Goal: Download file/media

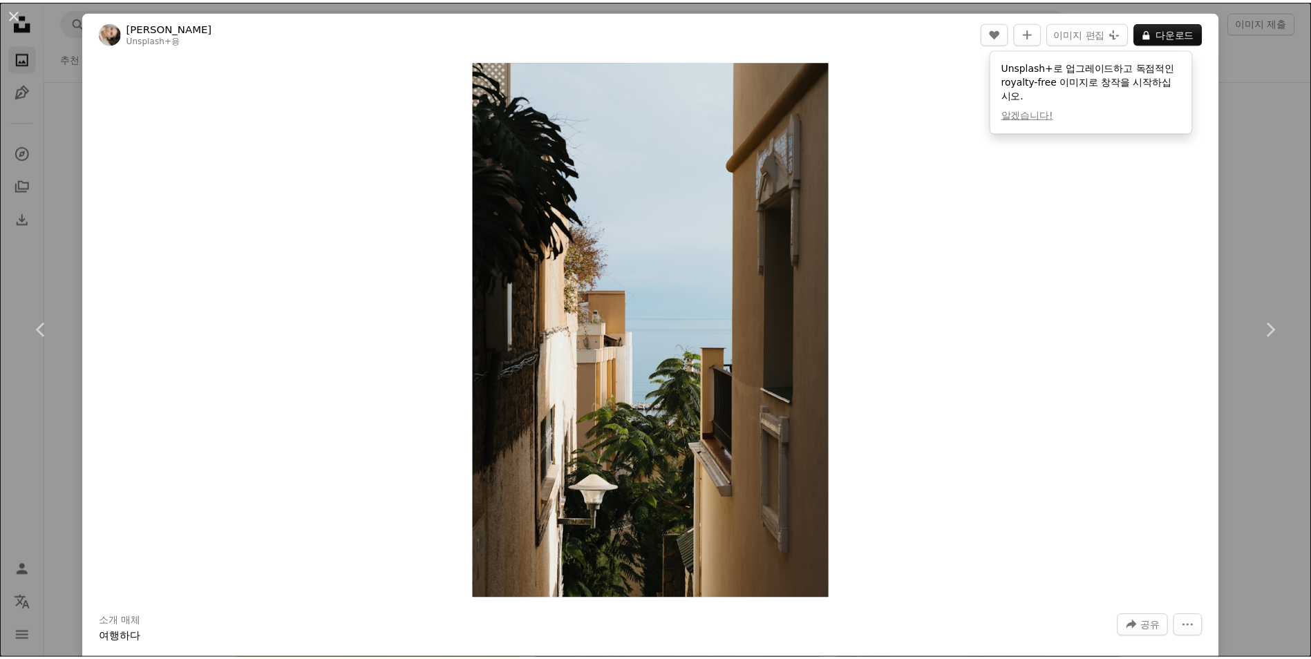
scroll to position [46706, 0]
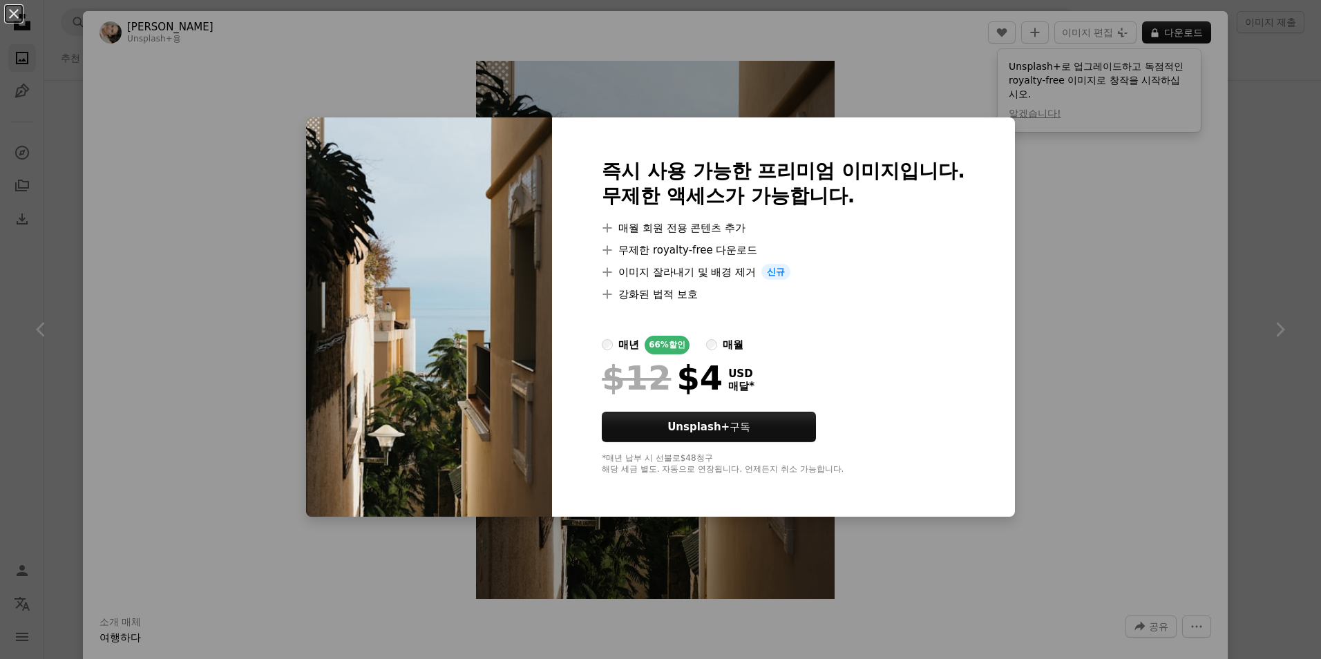
click at [1100, 286] on div "An X shape 즉시 사용 가능한 프리미엄 이미지입니다. 무제한 액세스가 가능합니다. A plus sign 매월 회원 전용 콘텐츠 추가 A…" at bounding box center [660, 329] width 1321 height 659
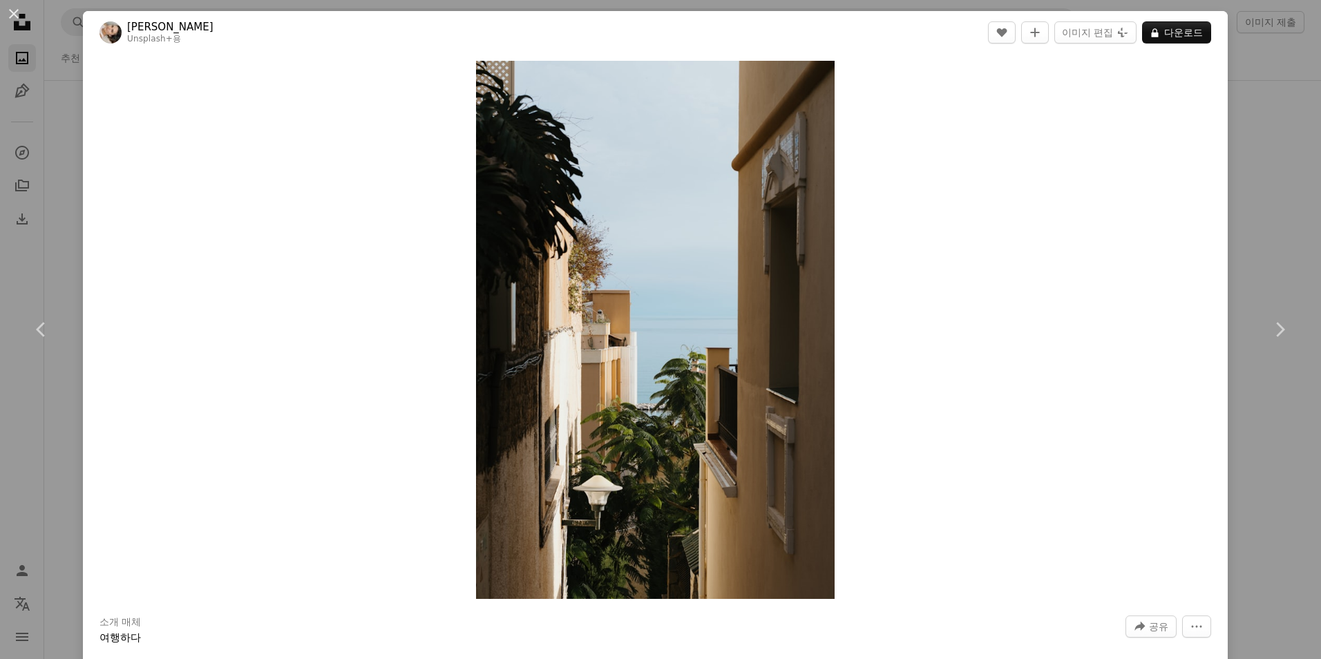
click at [1246, 192] on div "An X shape Chevron left Chevron right [PERSON_NAME] Unsplash+ 용 A heart A plus …" at bounding box center [660, 329] width 1321 height 659
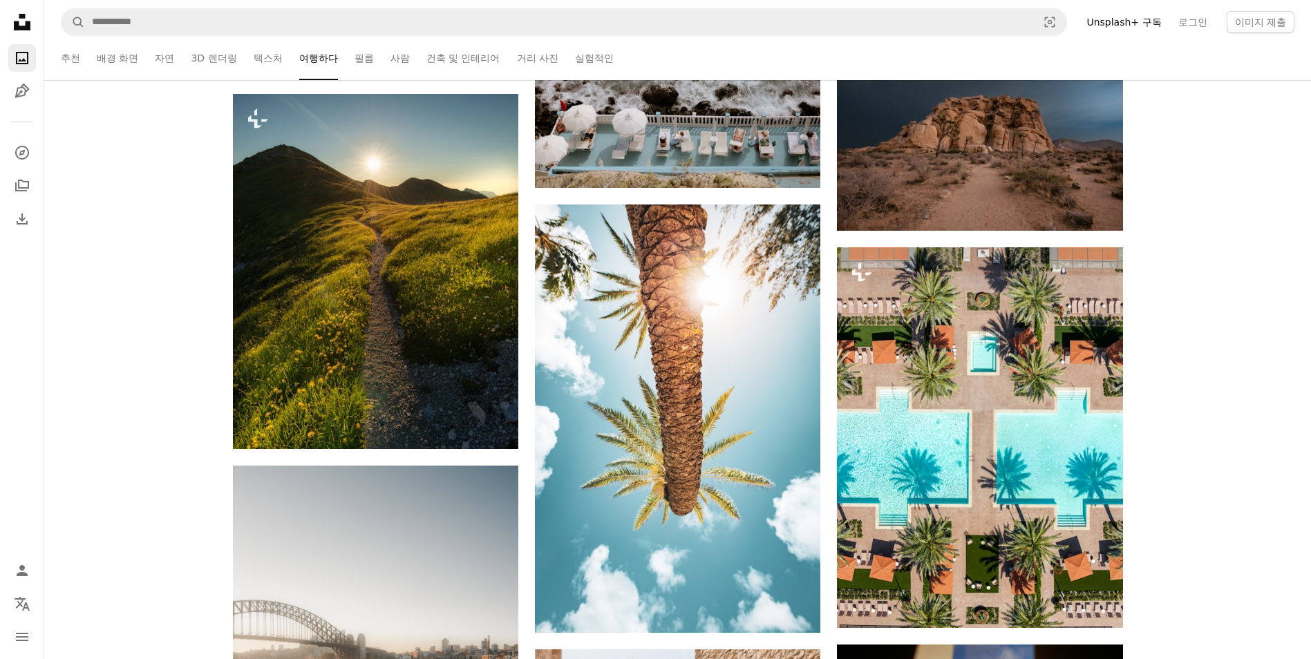
scroll to position [50437, 0]
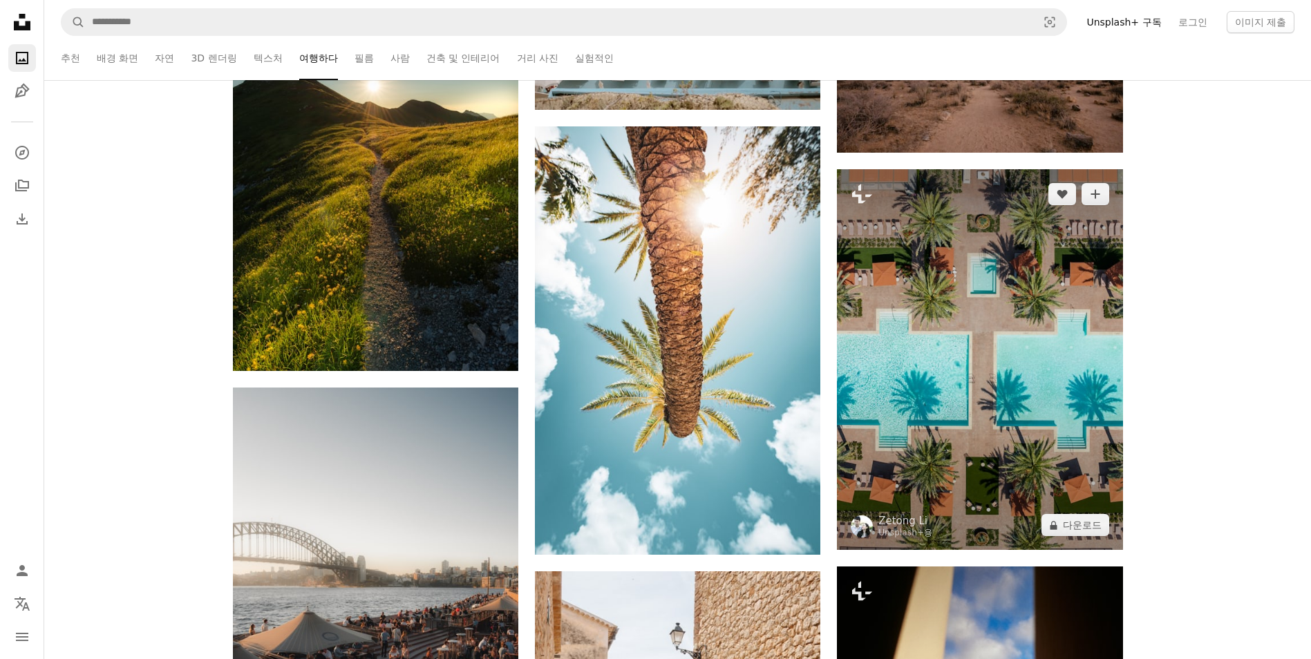
click at [989, 351] on img at bounding box center [979, 359] width 285 height 381
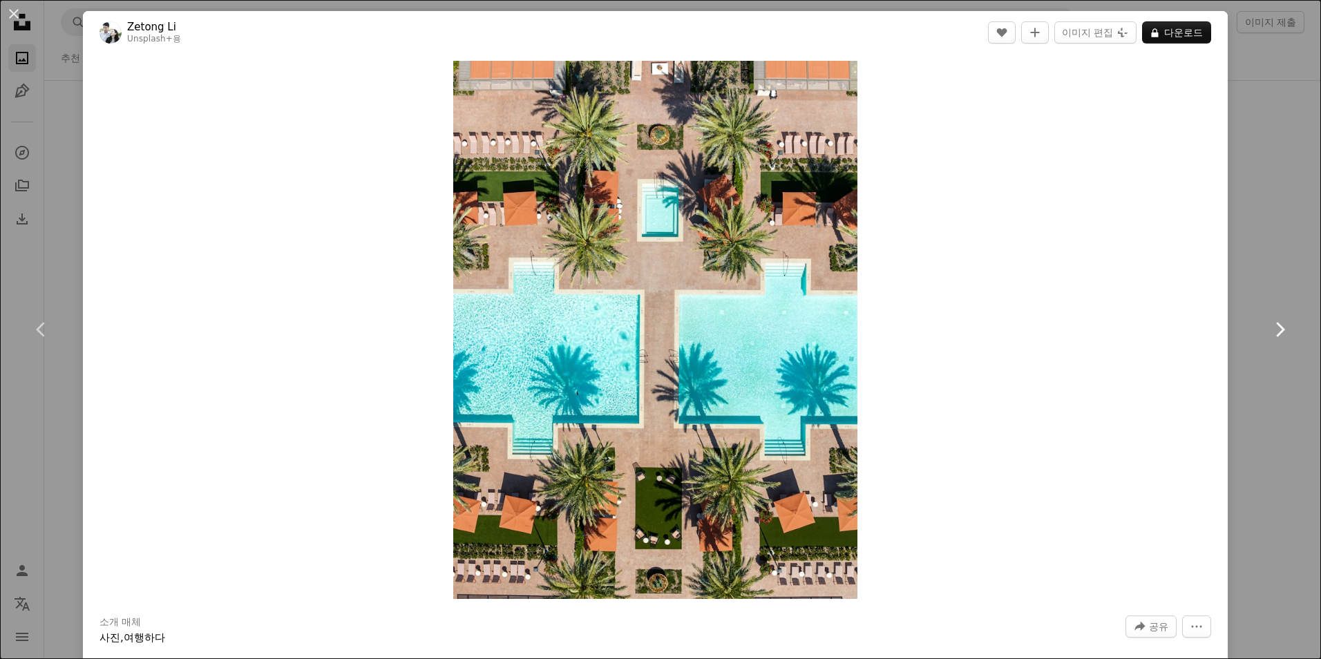
click at [1260, 302] on link "Chevron right" at bounding box center [1279, 329] width 83 height 133
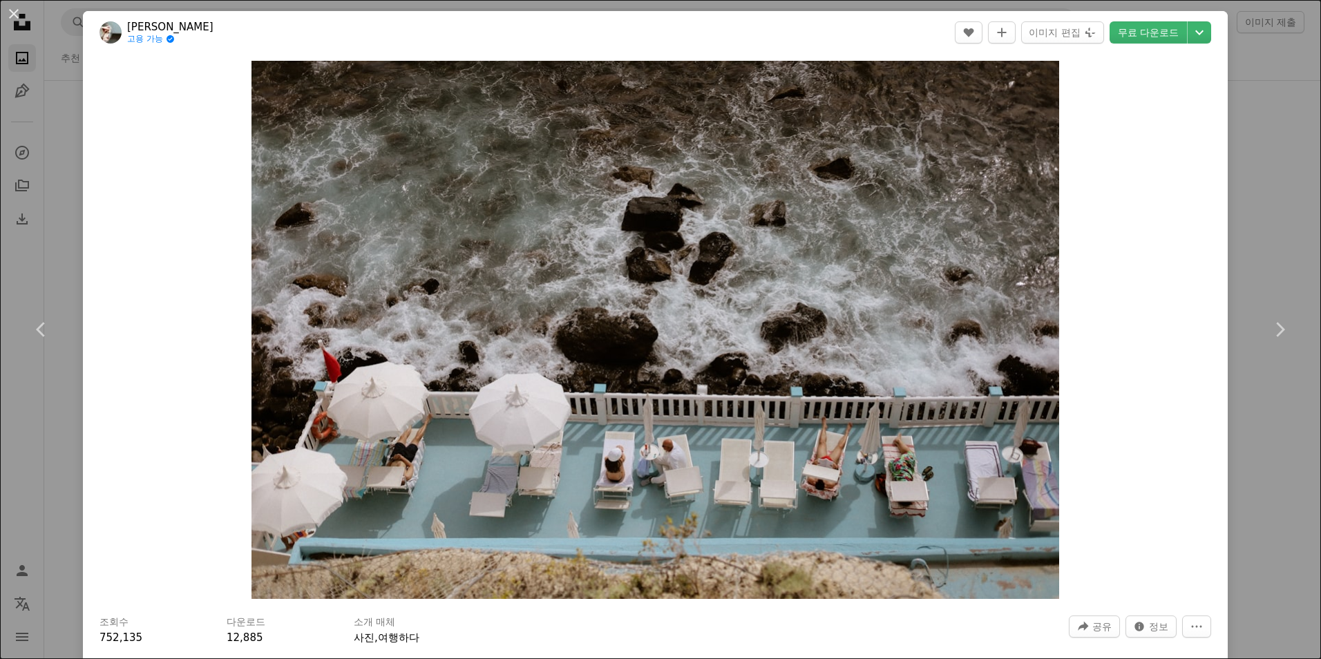
click at [1259, 60] on div "An X shape Chevron left Chevron right [PERSON_NAME] 고용 가능 A checkmark inside of…" at bounding box center [660, 329] width 1321 height 659
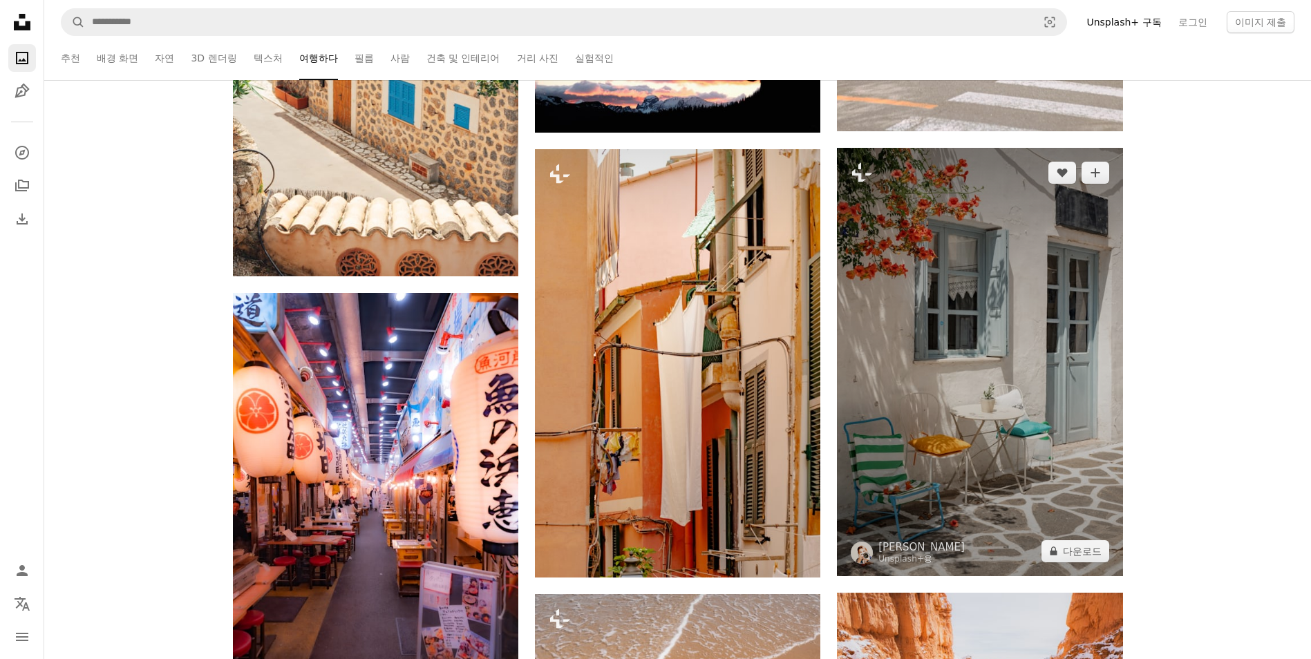
scroll to position [51957, 0]
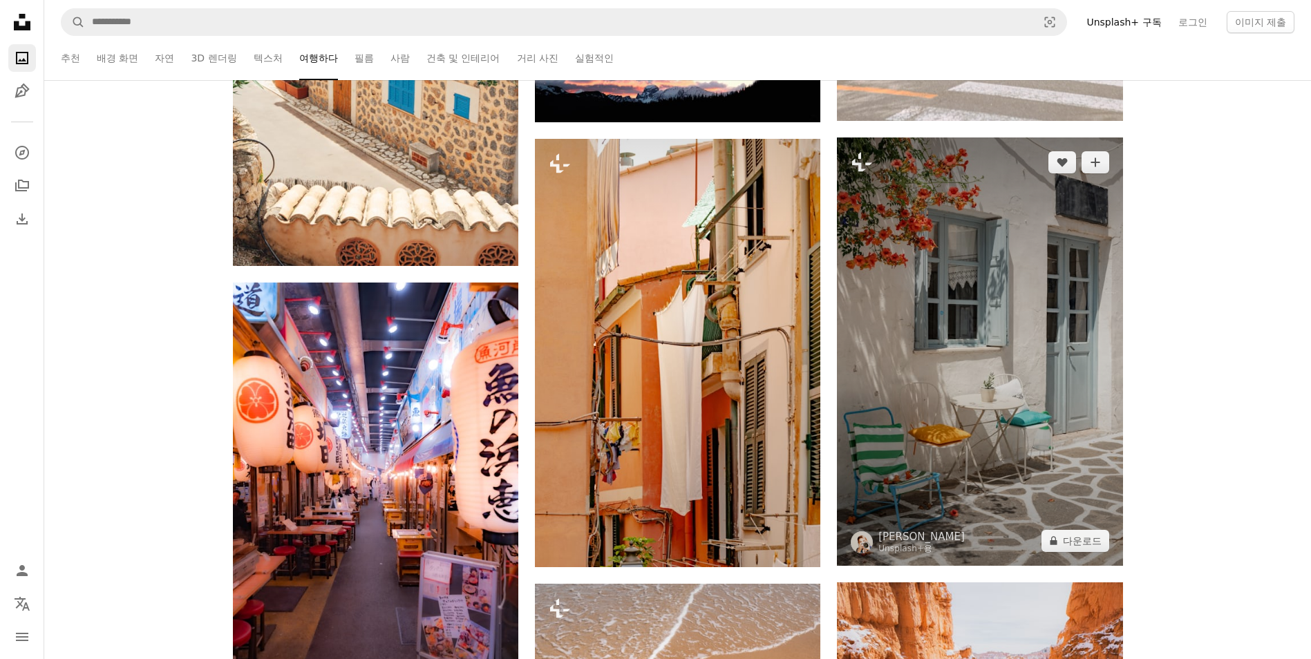
click at [1004, 407] on img at bounding box center [979, 351] width 285 height 428
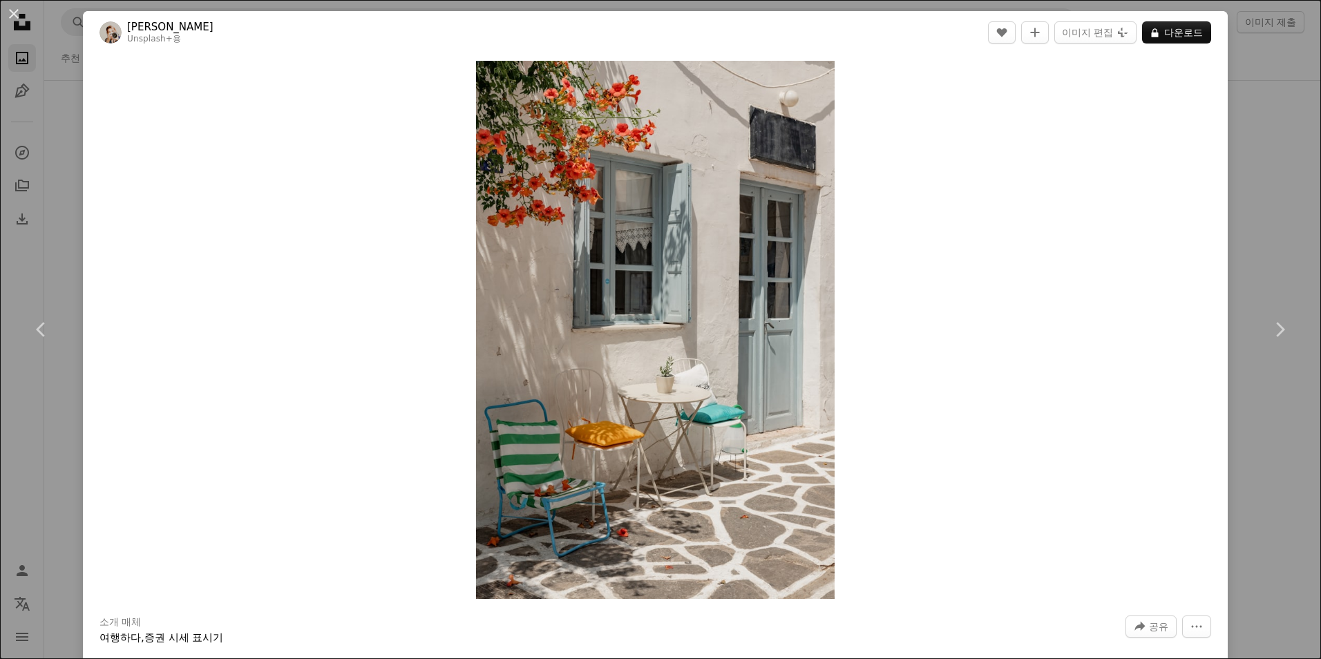
click at [1246, 159] on div "An X shape Chevron left Chevron right [PERSON_NAME] Unsplash+ 용 A heart A plus …" at bounding box center [660, 329] width 1321 height 659
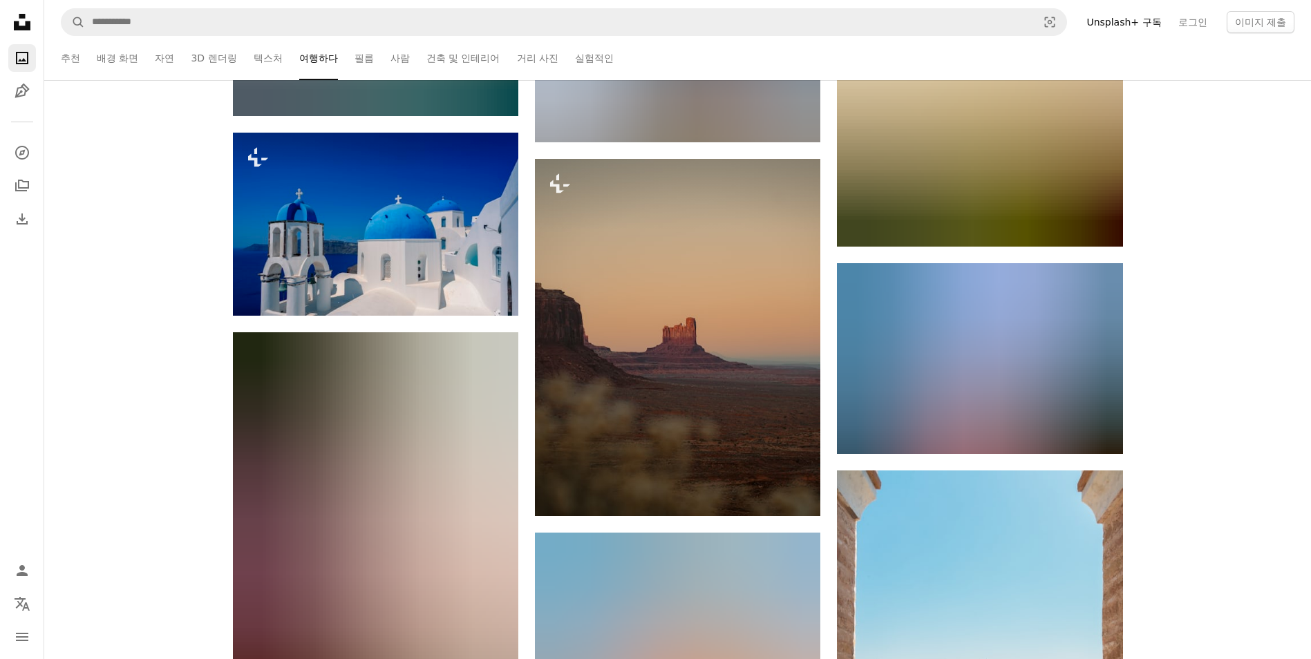
scroll to position [85328, 0]
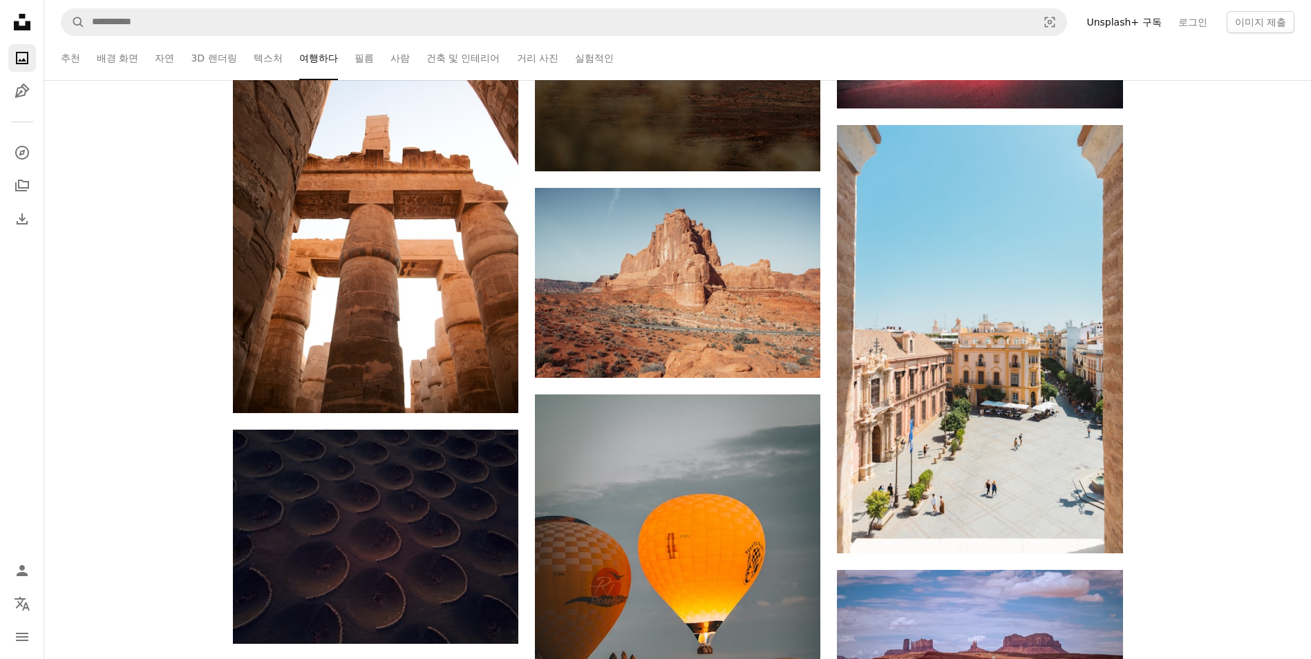
drag, startPoint x: 1016, startPoint y: 374, endPoint x: 1235, endPoint y: 323, distance: 224.9
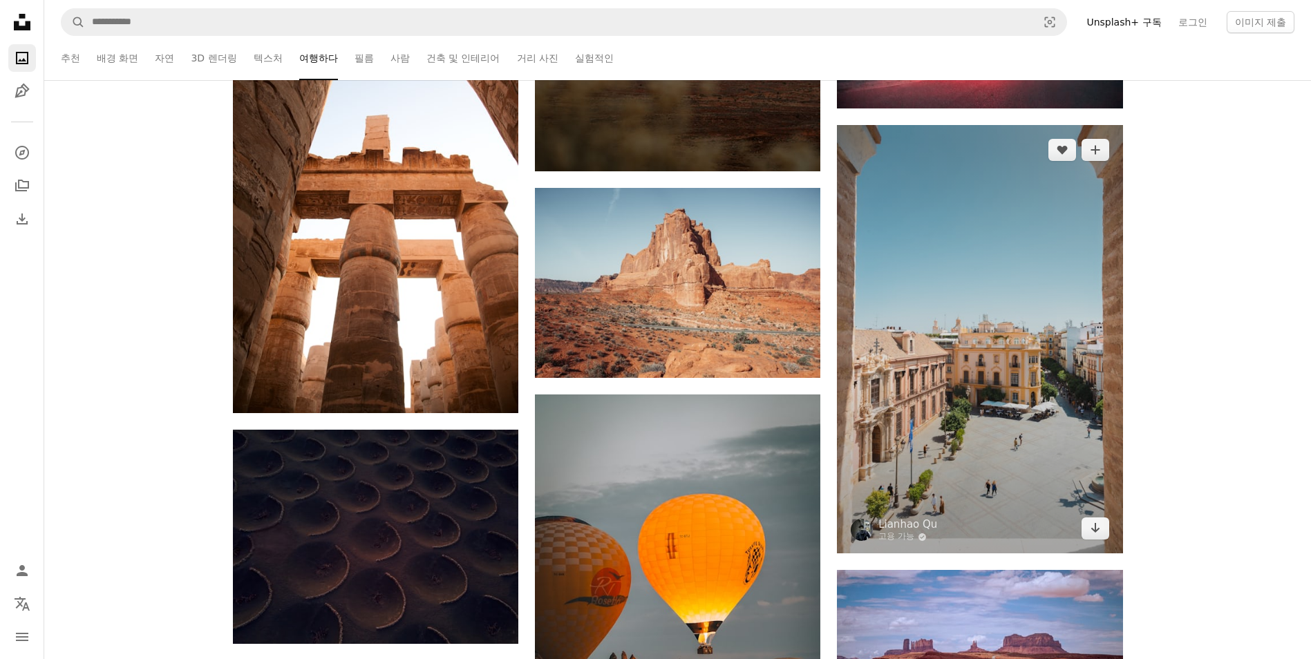
click at [1021, 332] on img at bounding box center [979, 339] width 285 height 428
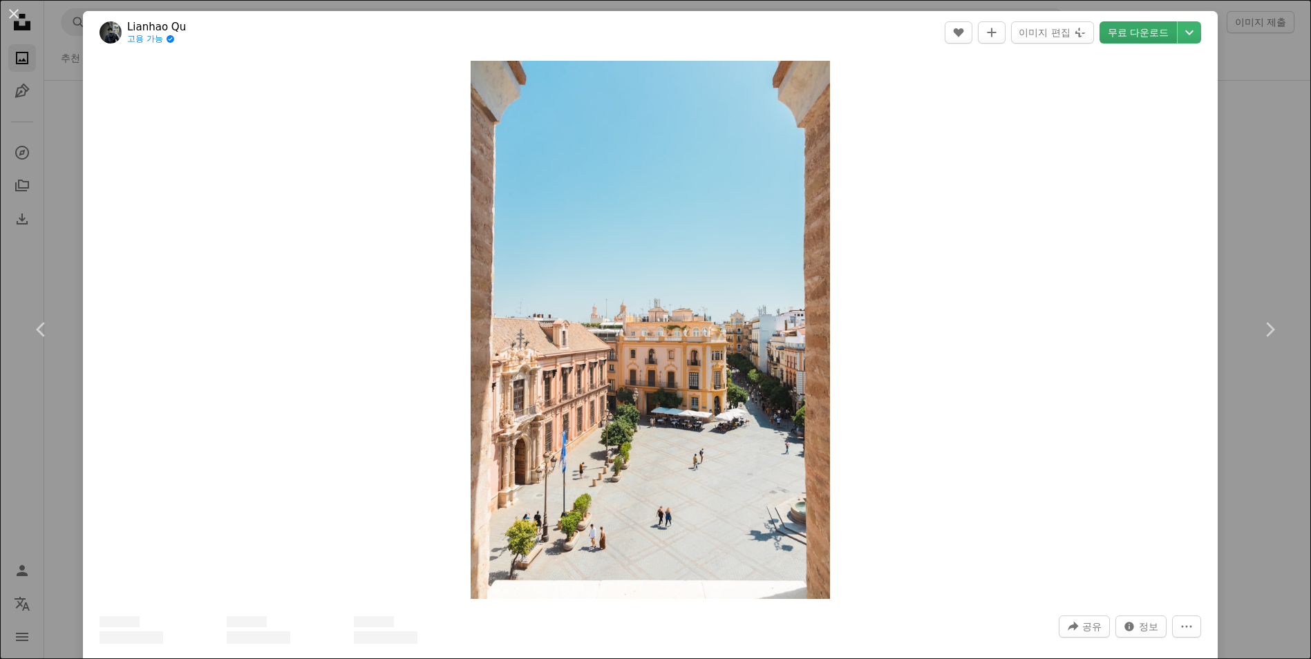
click at [1143, 34] on link "무료 다운로드" at bounding box center [1137, 32] width 77 height 22
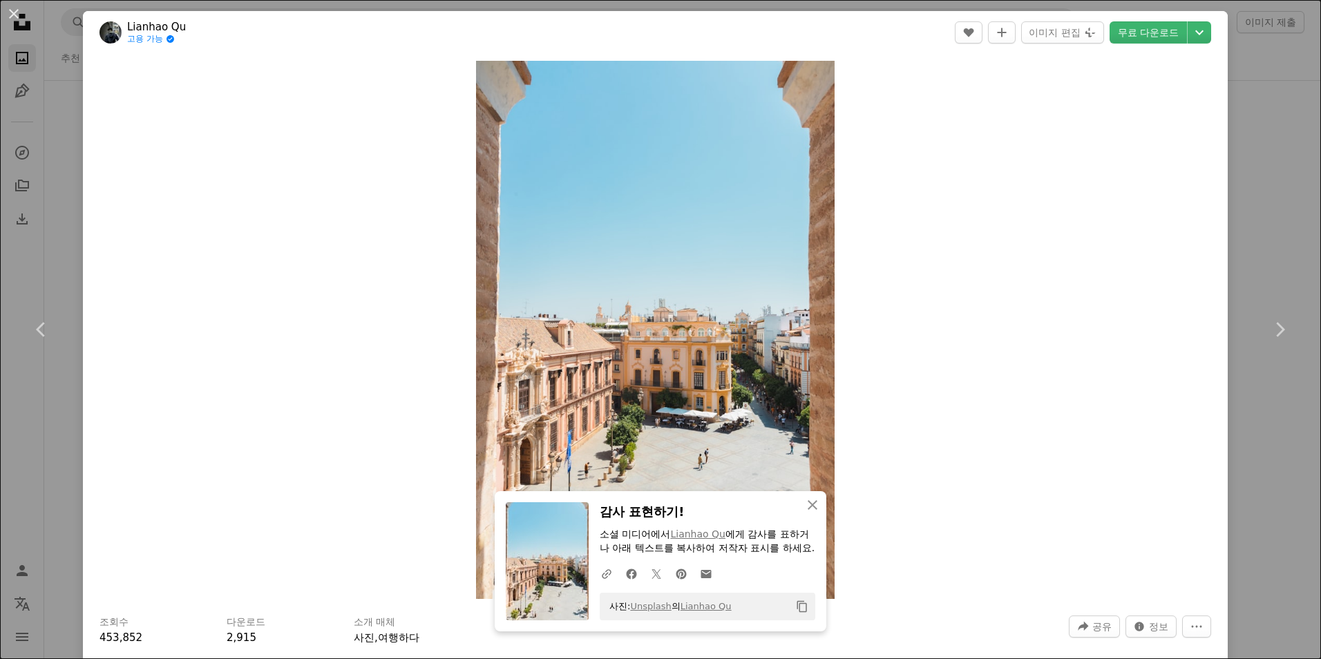
click at [1262, 220] on div "An X shape Chevron left Chevron right An X shape 닫기 감사 표현하기! 소셜 미디어에서 Lianhao Q…" at bounding box center [660, 329] width 1321 height 659
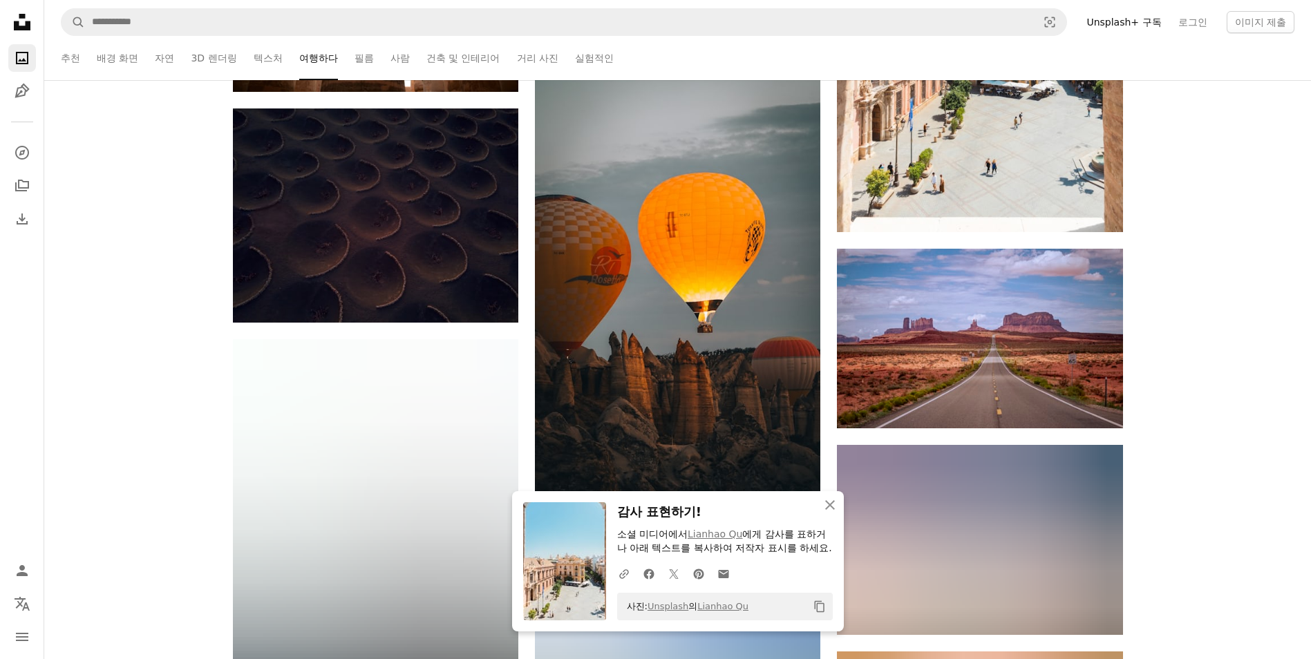
scroll to position [85674, 0]
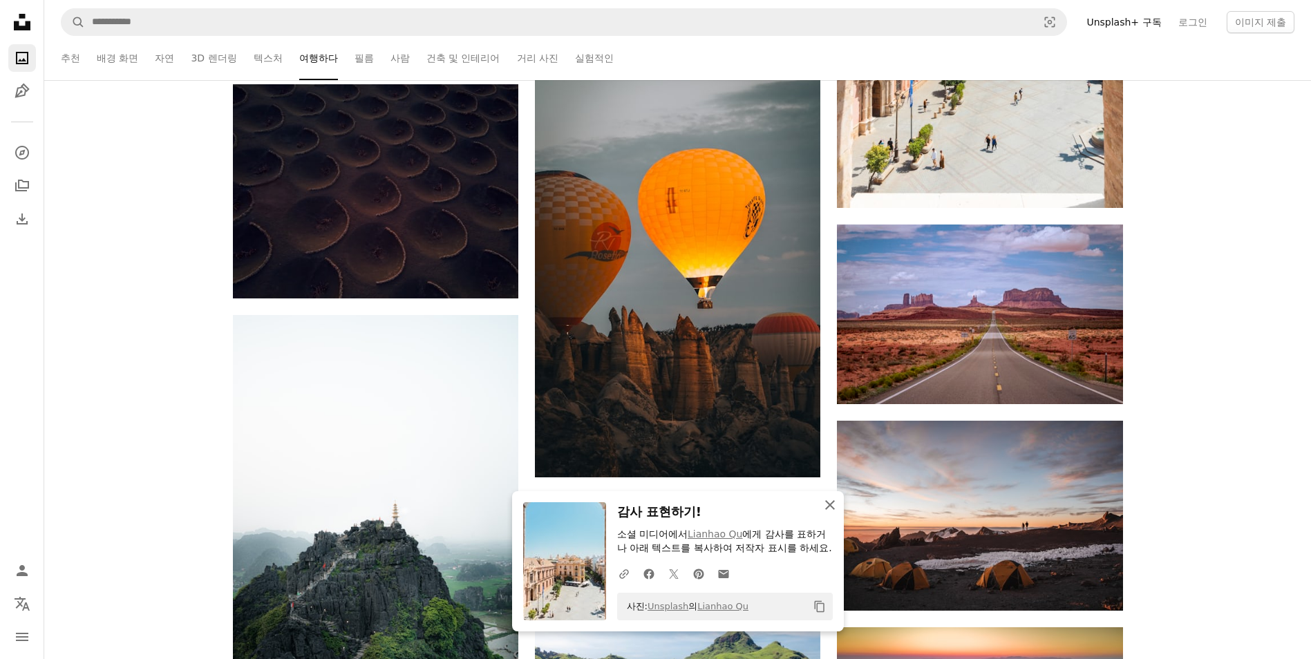
click at [827, 497] on icon "An X shape" at bounding box center [830, 505] width 17 height 17
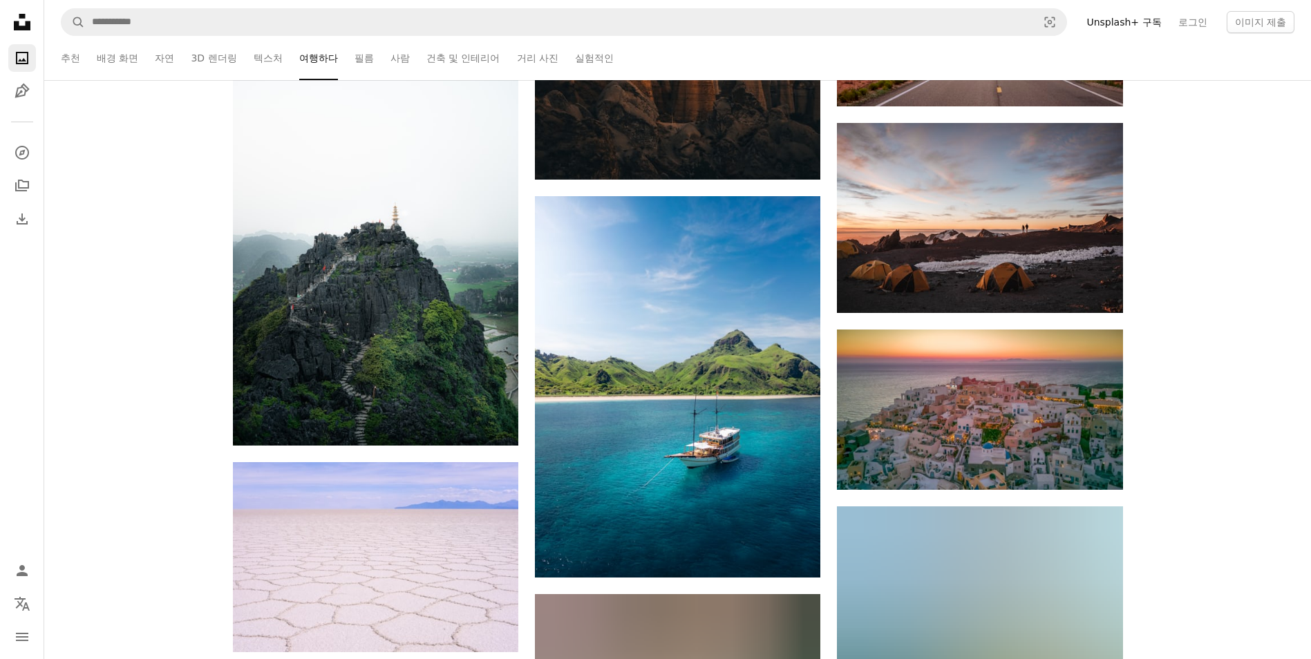
scroll to position [86365, 0]
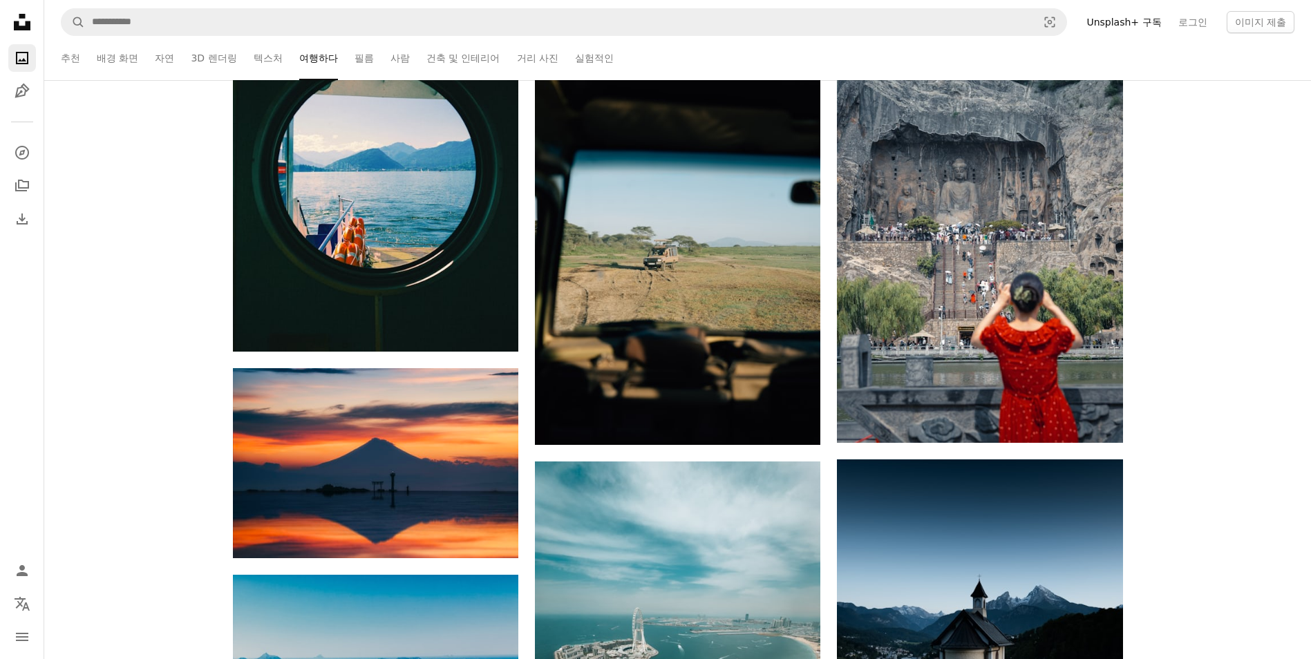
scroll to position [0, 0]
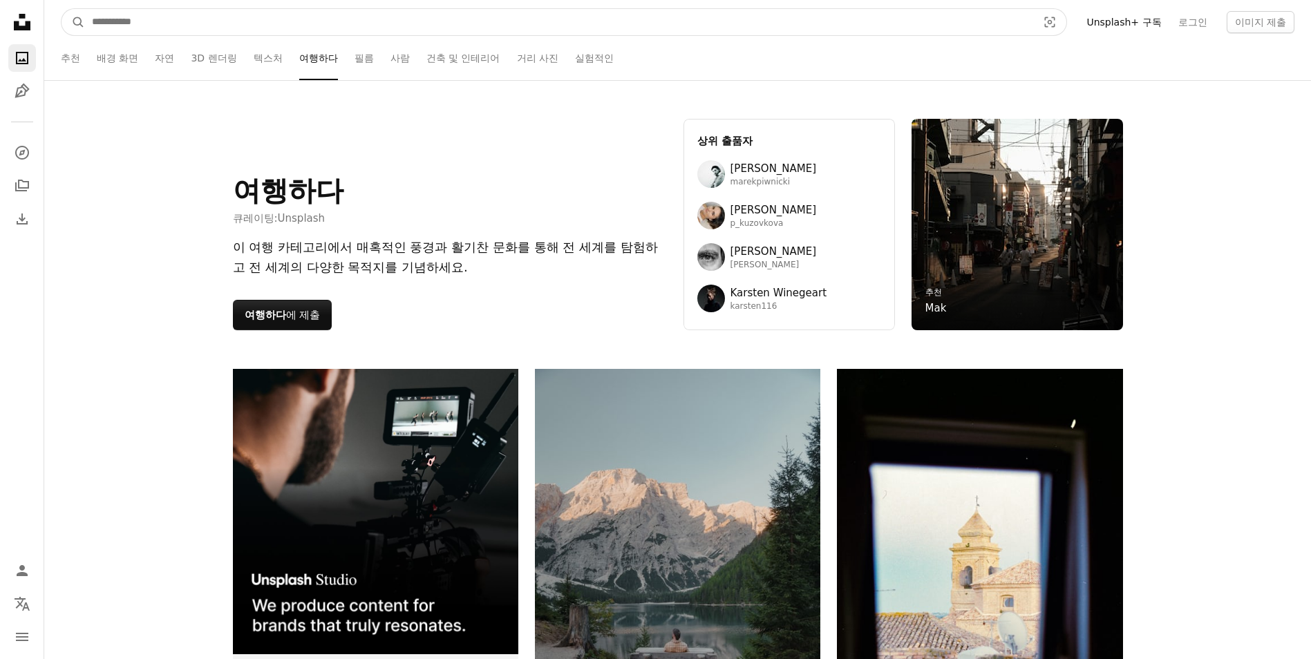
click at [278, 26] on input "사이트 전체에서 이미지 찾기" at bounding box center [559, 22] width 948 height 26
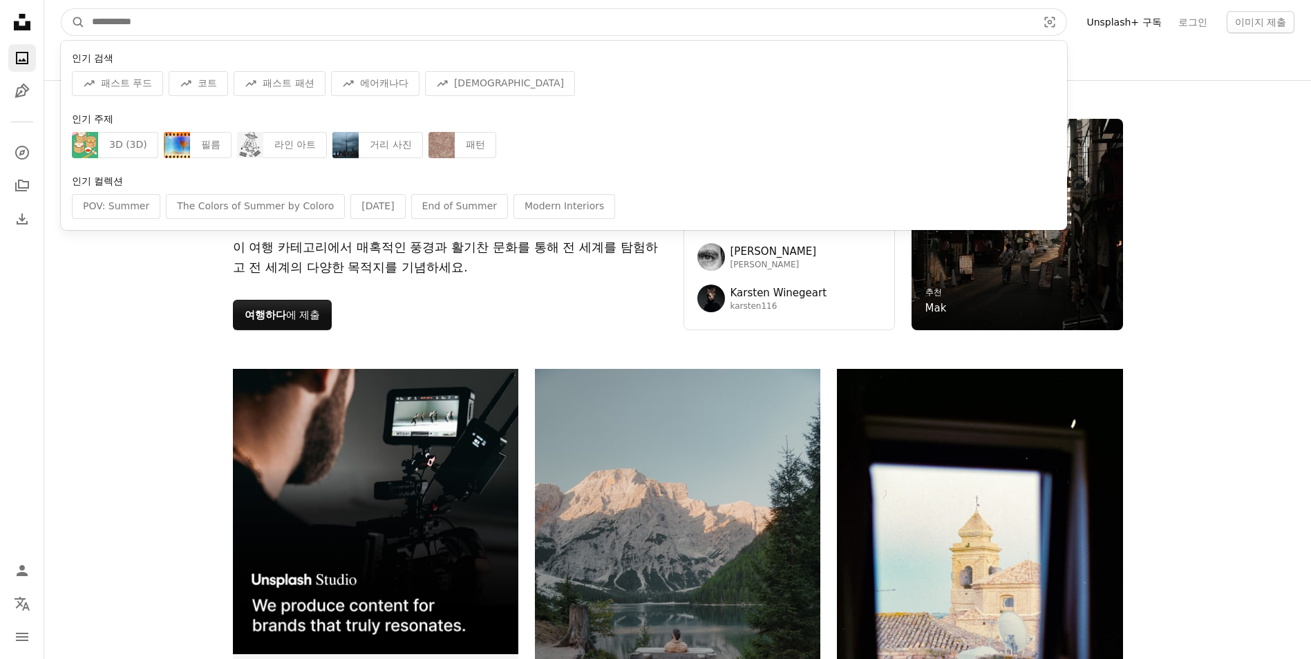
type input "*"
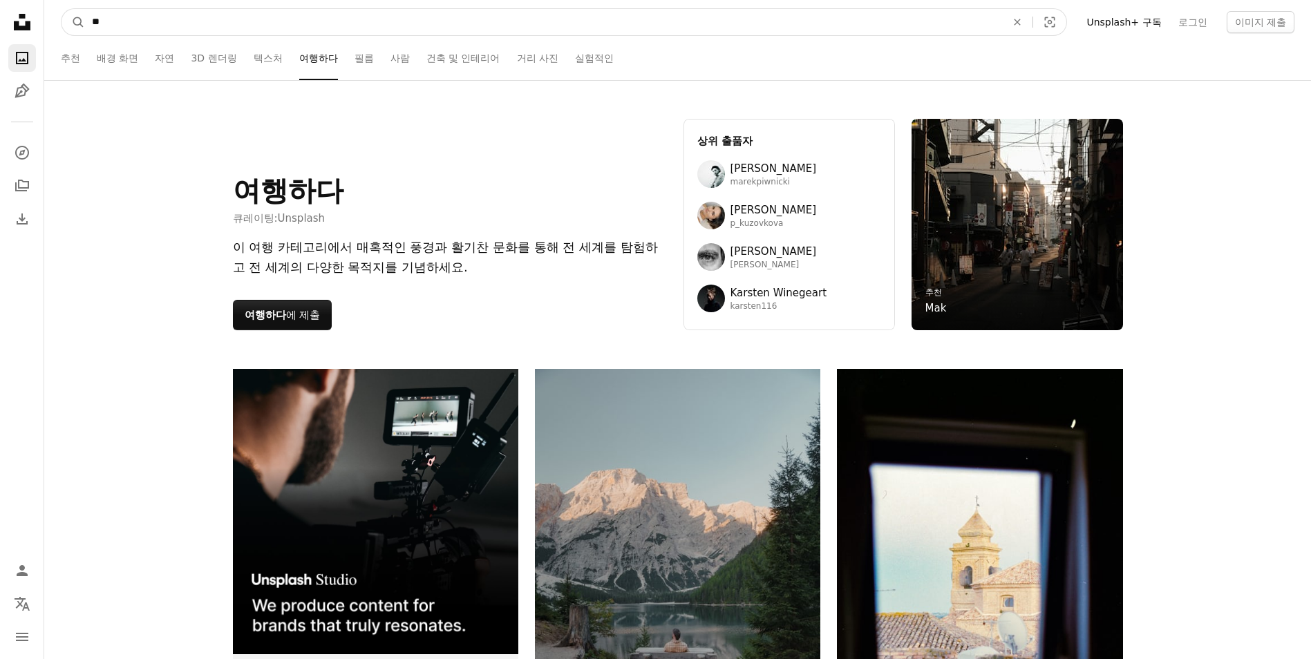
type input "**"
click at [61, 9] on button "A magnifying glass" at bounding box center [72, 22] width 23 height 26
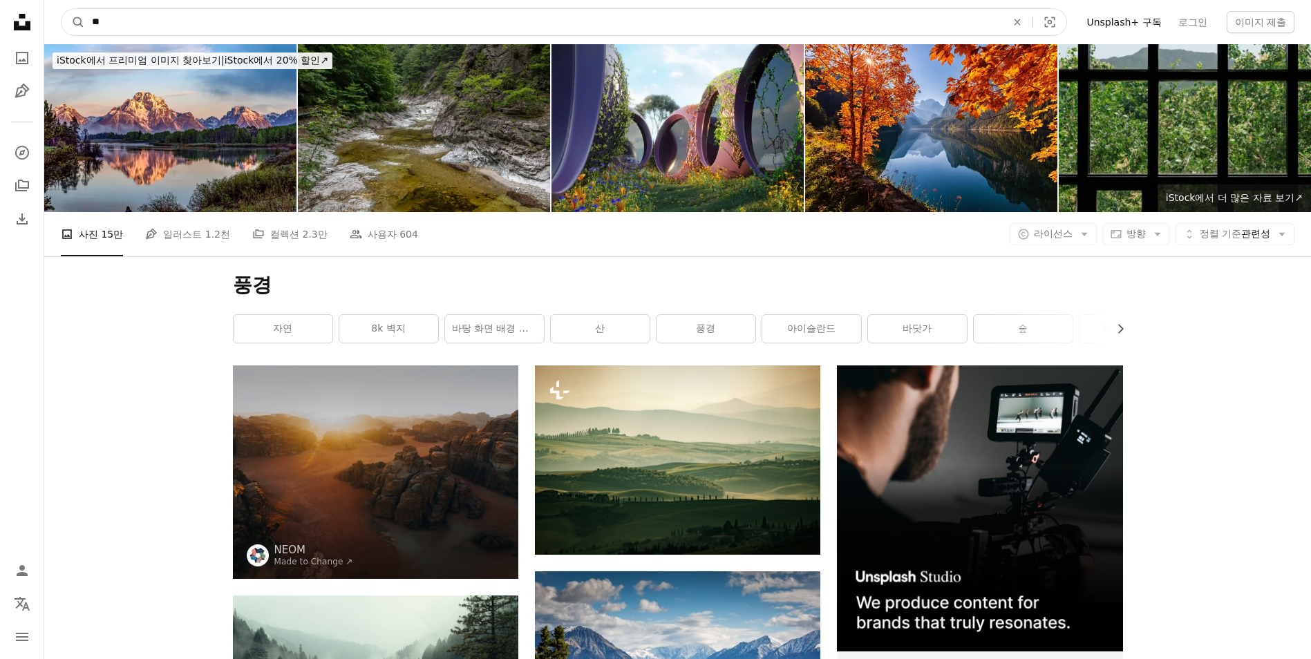
drag, startPoint x: 140, startPoint y: 19, endPoint x: 21, endPoint y: 22, distance: 118.9
type input "***"
click button "A magnifying glass" at bounding box center [72, 22] width 23 height 26
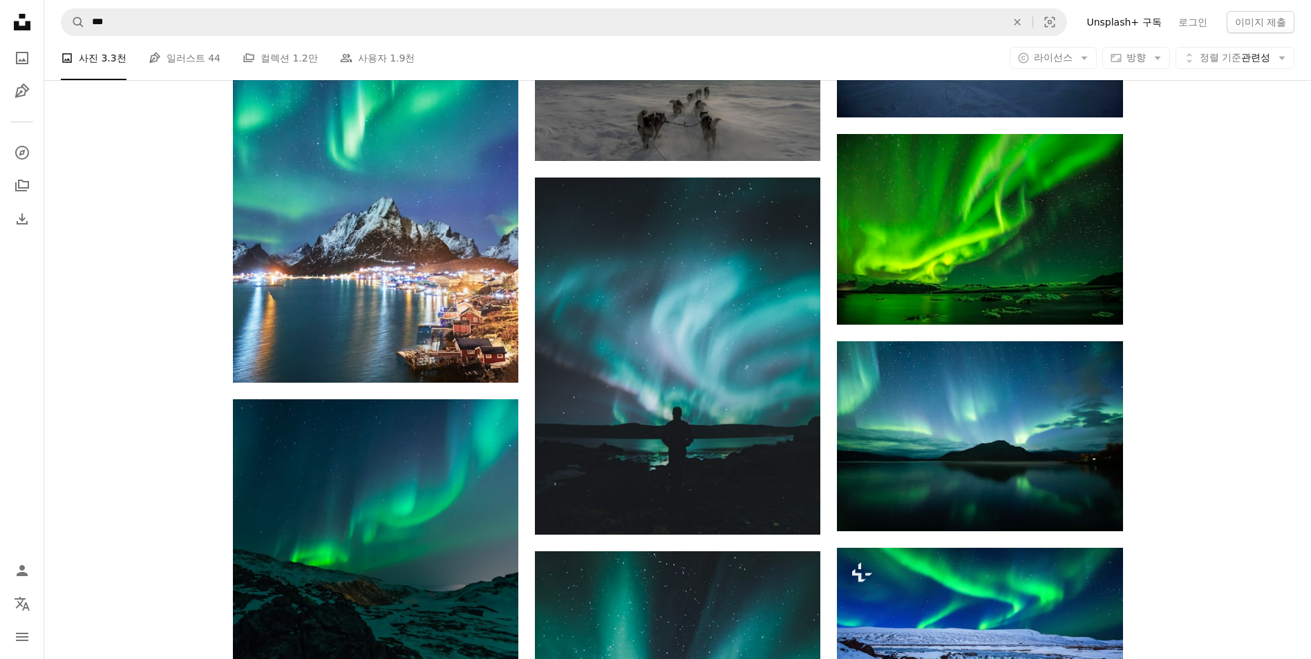
scroll to position [622, 0]
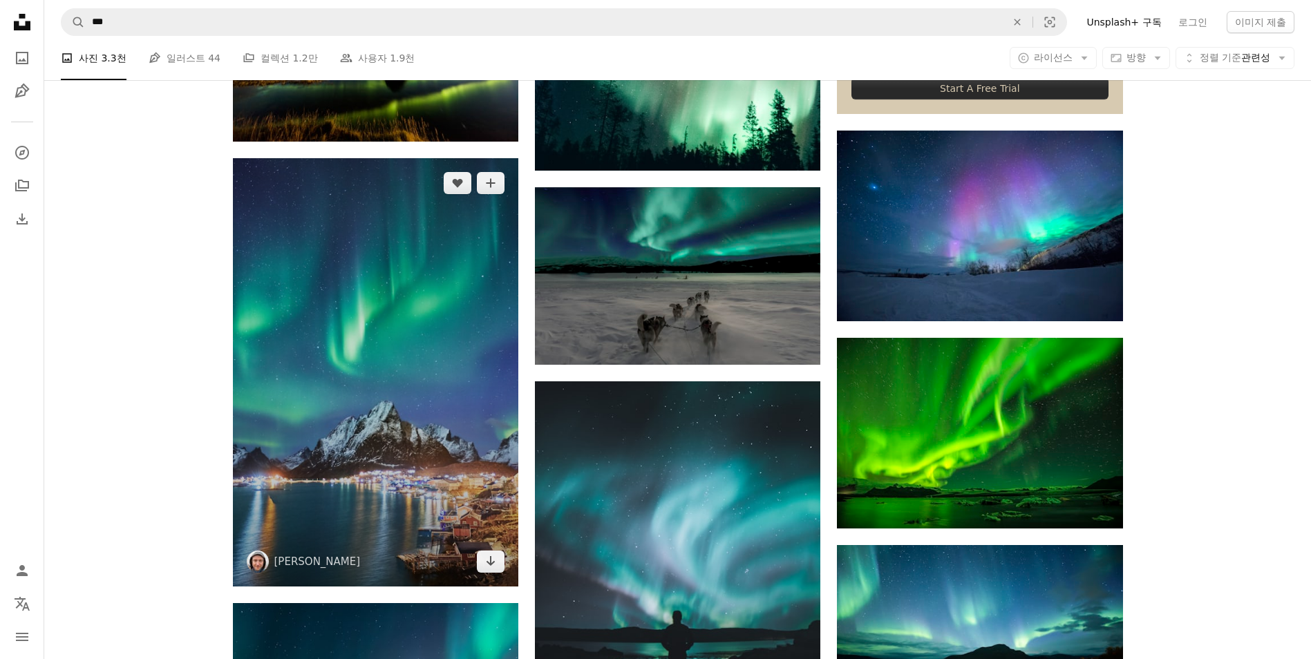
click at [334, 446] on img at bounding box center [375, 372] width 285 height 428
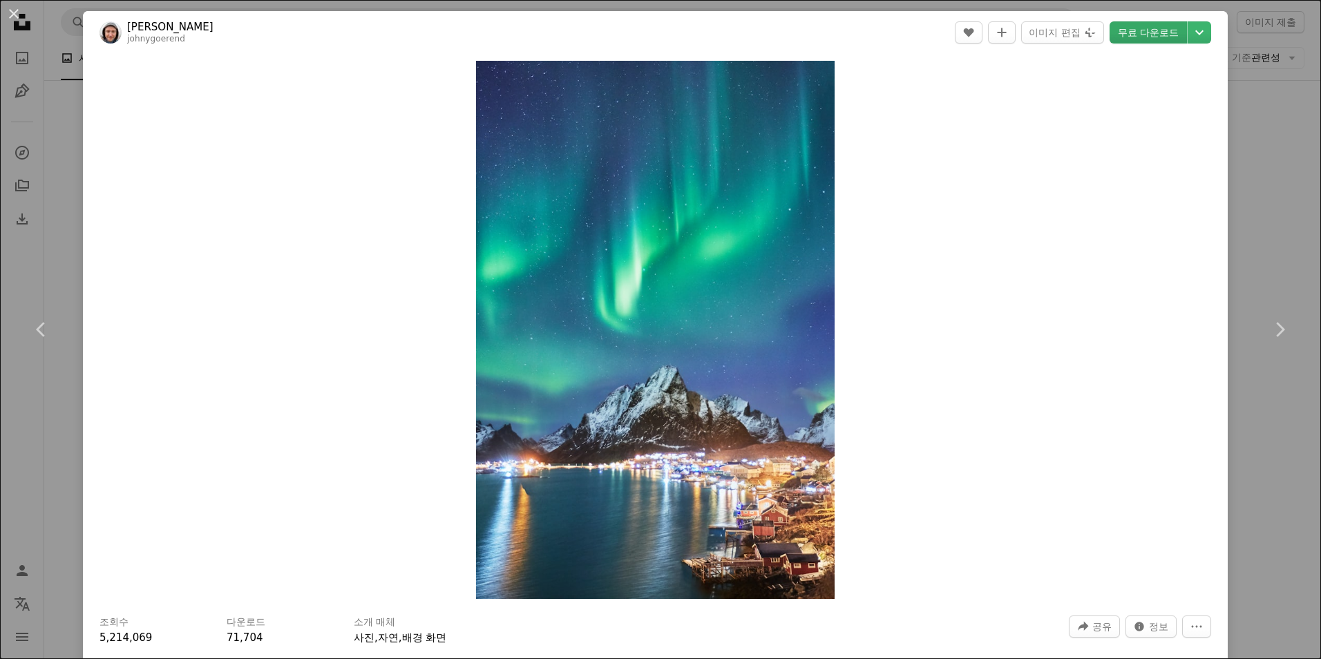
click at [1148, 36] on link "무료 다운로드" at bounding box center [1148, 32] width 77 height 22
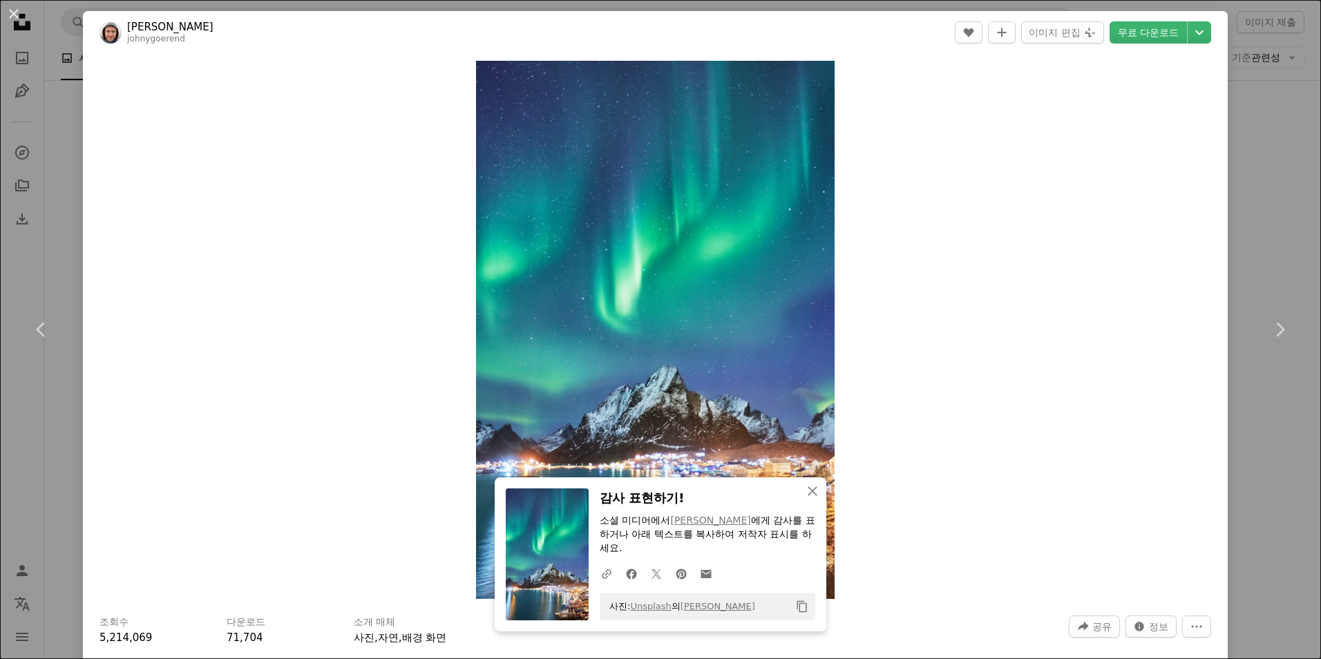
click at [1273, 246] on div "An X shape Chevron left Chevron right An X shape 닫기 감사 표현하기! 소셜 미디어에서 [PERSON_N…" at bounding box center [660, 329] width 1321 height 659
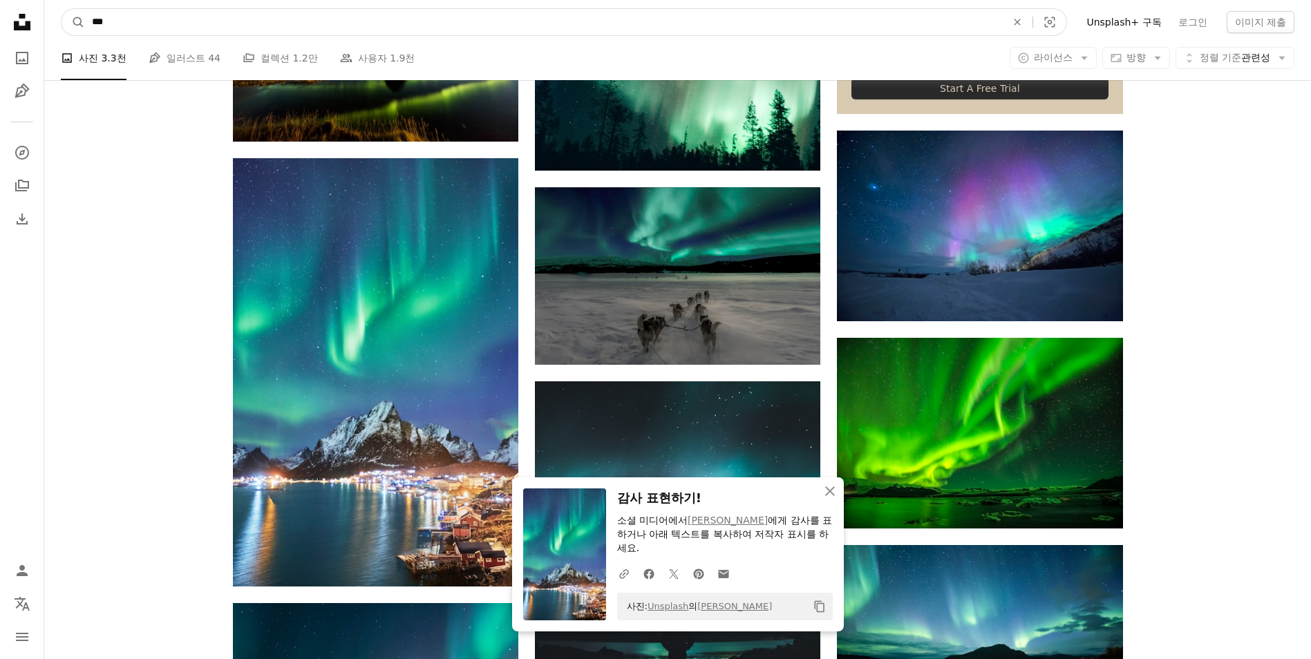
click at [170, 24] on input "***" at bounding box center [543, 22] width 917 height 26
type input "*"
type input "**"
click button "A magnifying glass" at bounding box center [72, 22] width 23 height 26
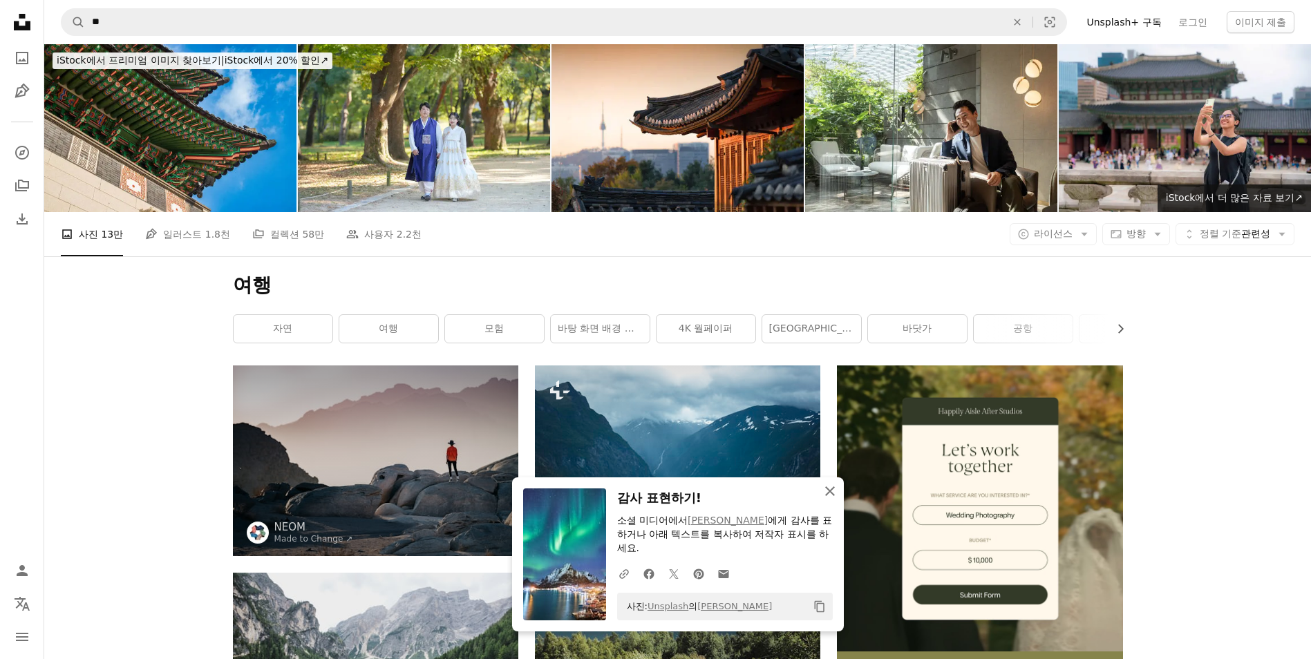
click at [833, 488] on icon "An X shape" at bounding box center [830, 491] width 17 height 17
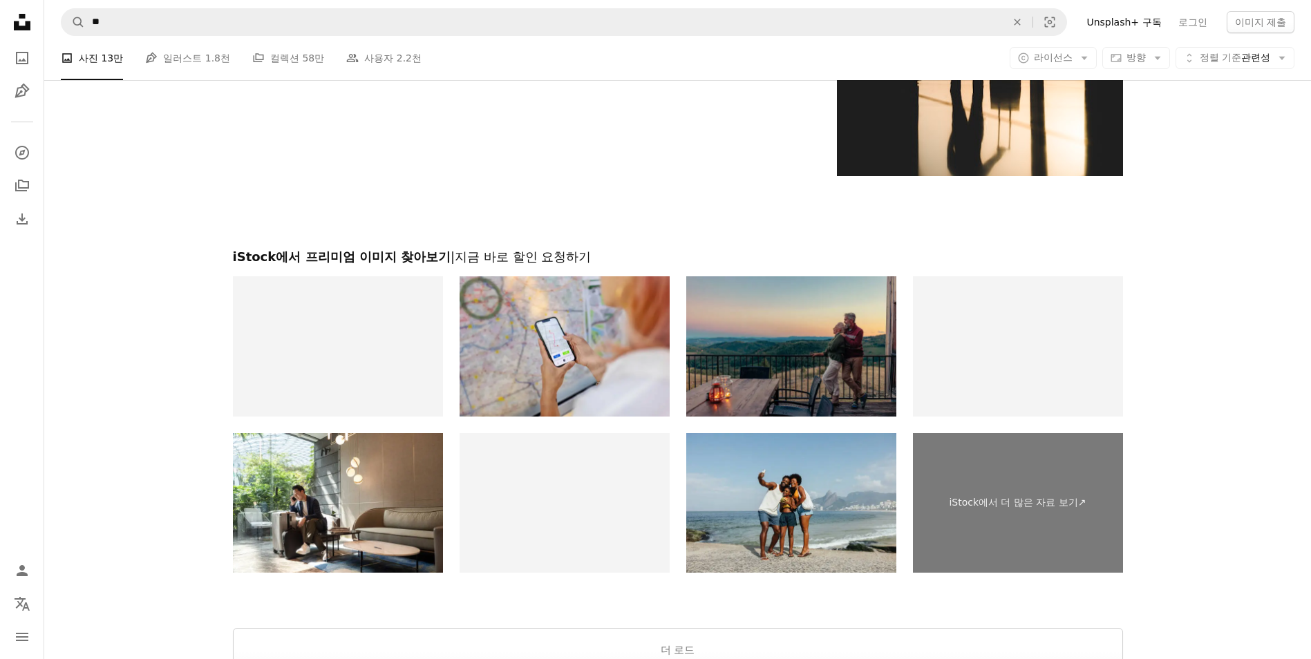
scroll to position [2902, 0]
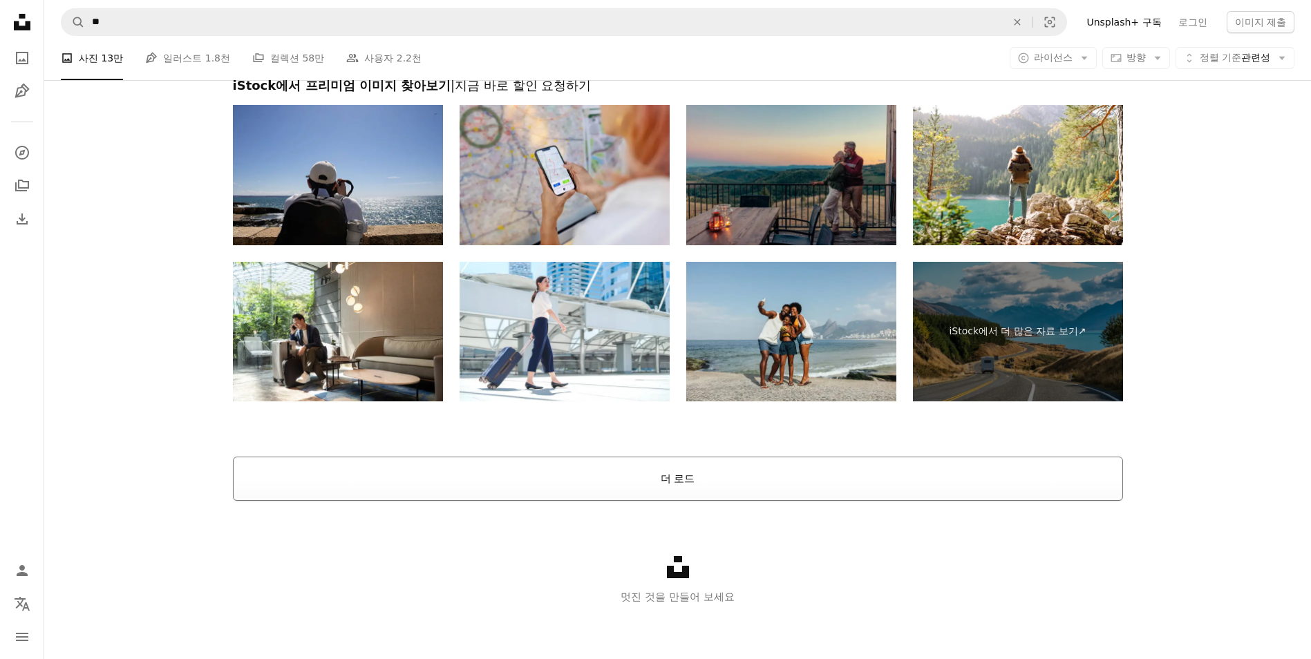
click at [686, 486] on button "더 로드" at bounding box center [678, 479] width 890 height 44
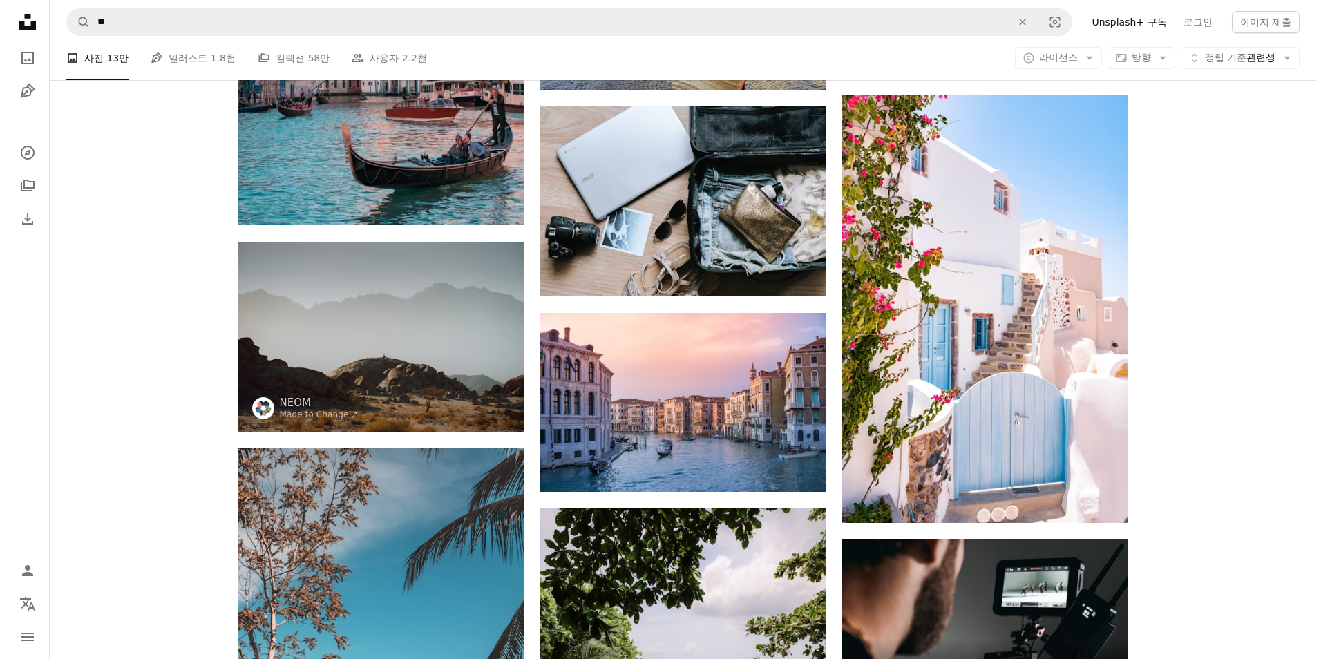
scroll to position [6028, 0]
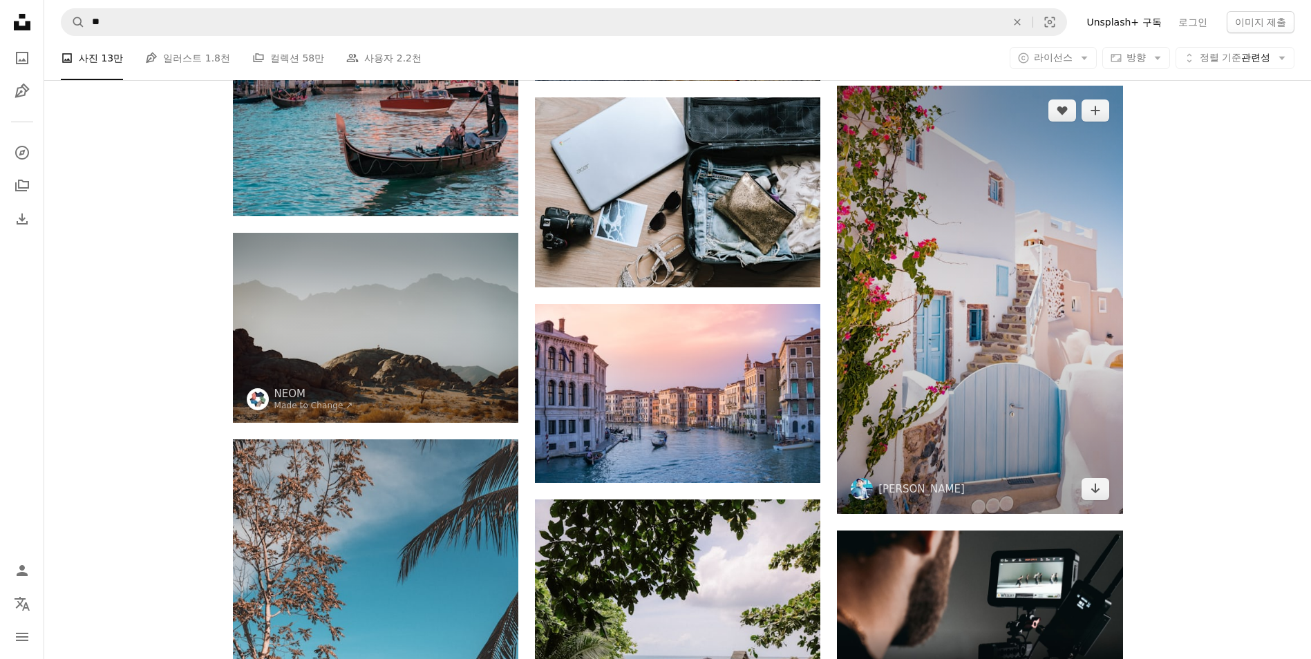
click at [978, 396] on img at bounding box center [979, 300] width 285 height 428
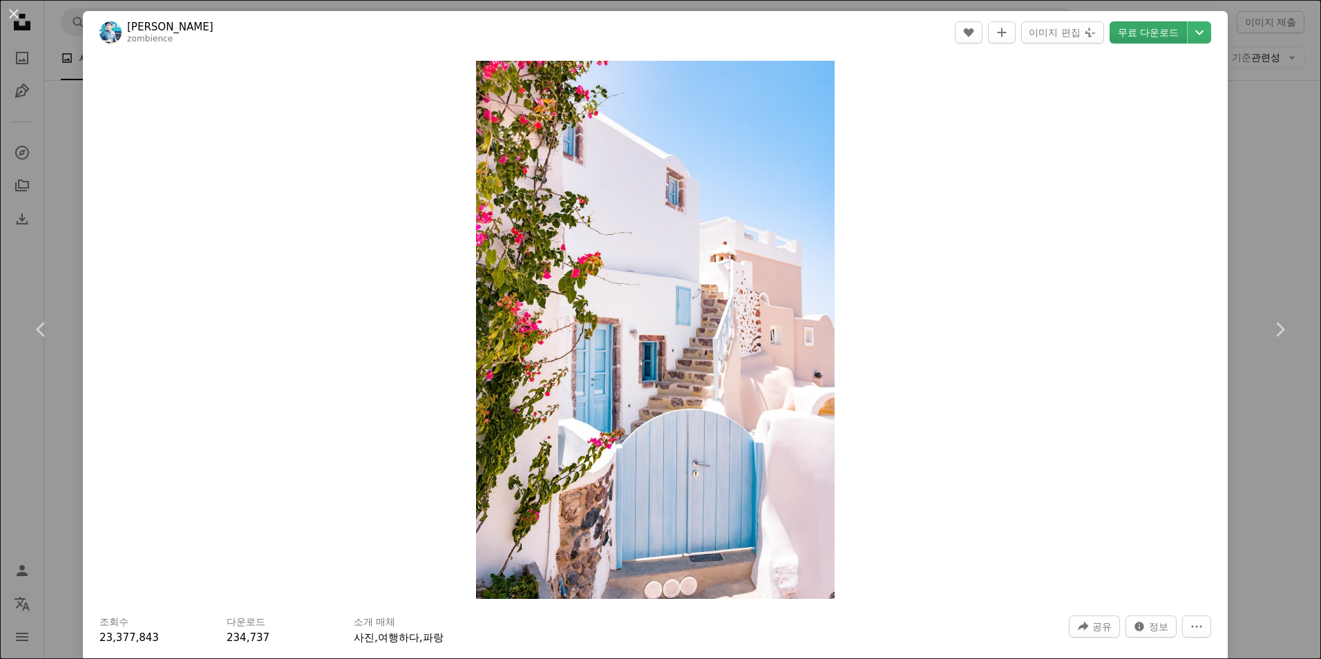
click at [1143, 35] on link "무료 다운로드" at bounding box center [1148, 32] width 77 height 22
